Goal: Task Accomplishment & Management: Manage account settings

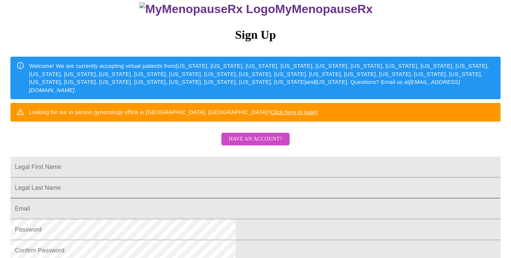
scroll to position [65, 0]
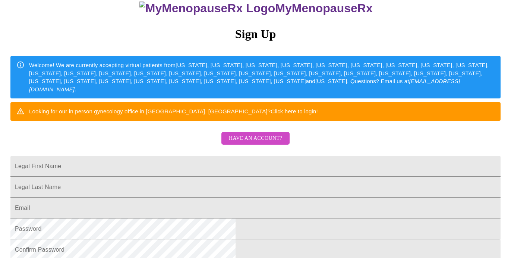
click at [263, 143] on span "Have an account?" at bounding box center [255, 138] width 53 height 9
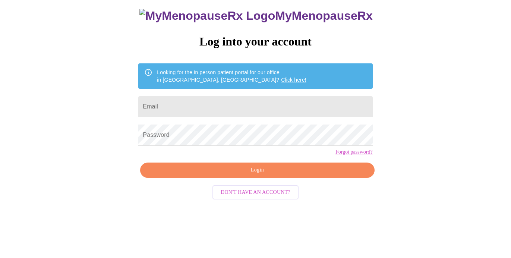
scroll to position [15, 0]
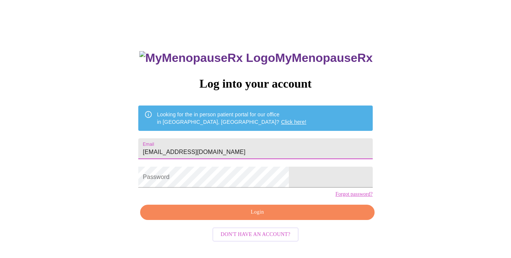
type input "[EMAIL_ADDRESS][DOMAIN_NAME]"
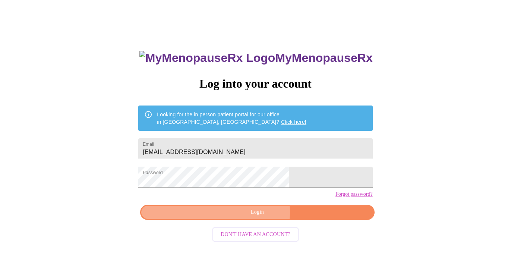
click at [254, 217] on span "Login" at bounding box center [257, 212] width 217 height 9
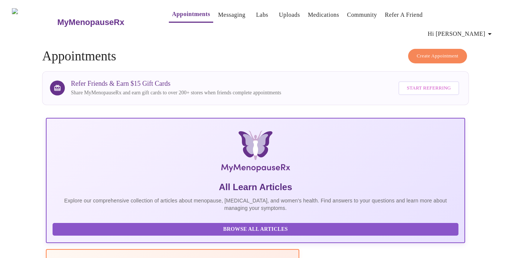
click at [224, 15] on link "Messaging" at bounding box center [231, 15] width 27 height 10
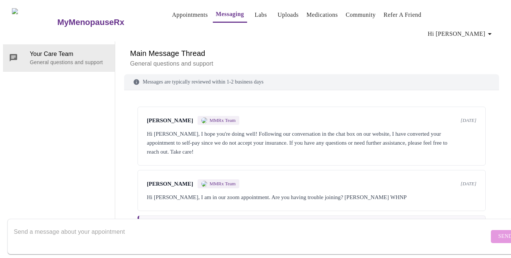
scroll to position [1248, 0]
